Goal: Task Accomplishment & Management: Manage account settings

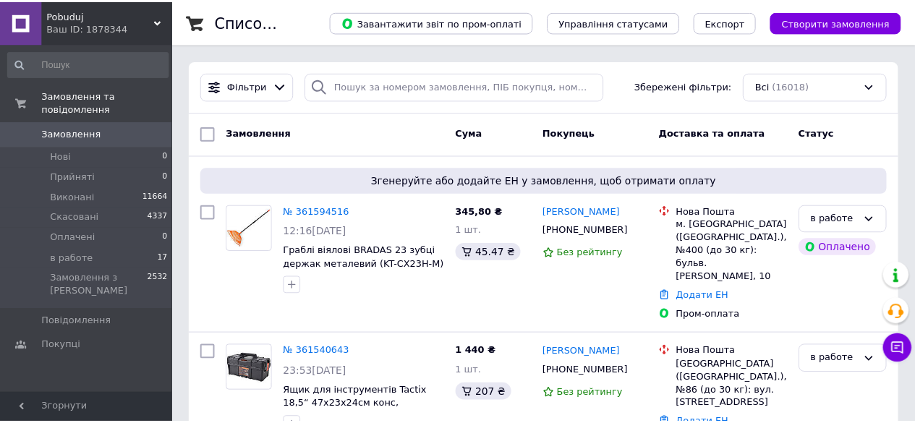
scroll to position [72, 0]
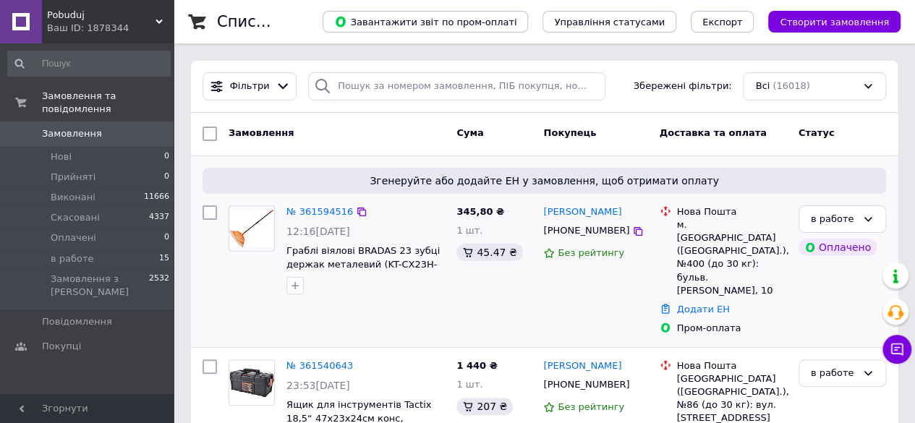
scroll to position [72, 0]
